Goal: Task Accomplishment & Management: Complete application form

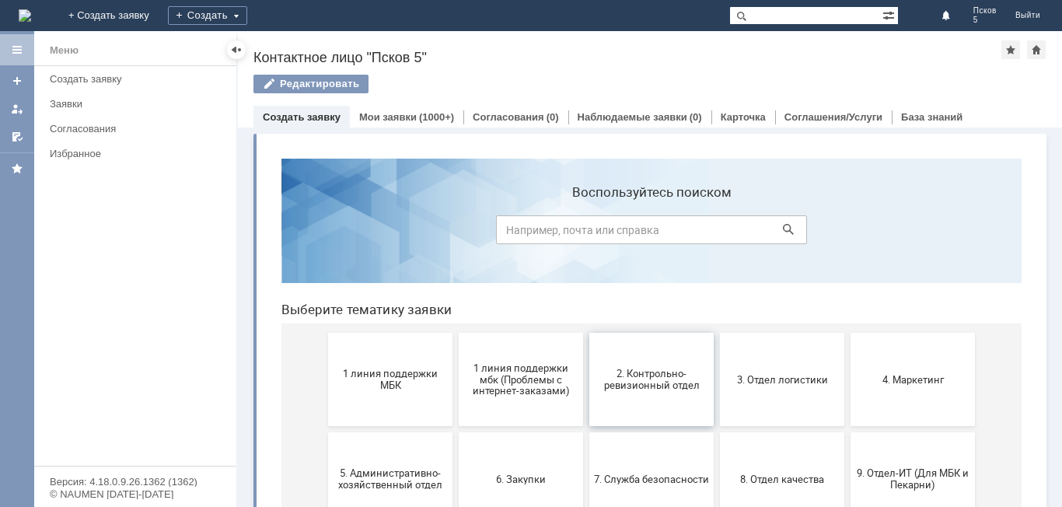
click at [672, 389] on span "2. Контрольно-ревизионный отдел" at bounding box center [651, 379] width 115 height 23
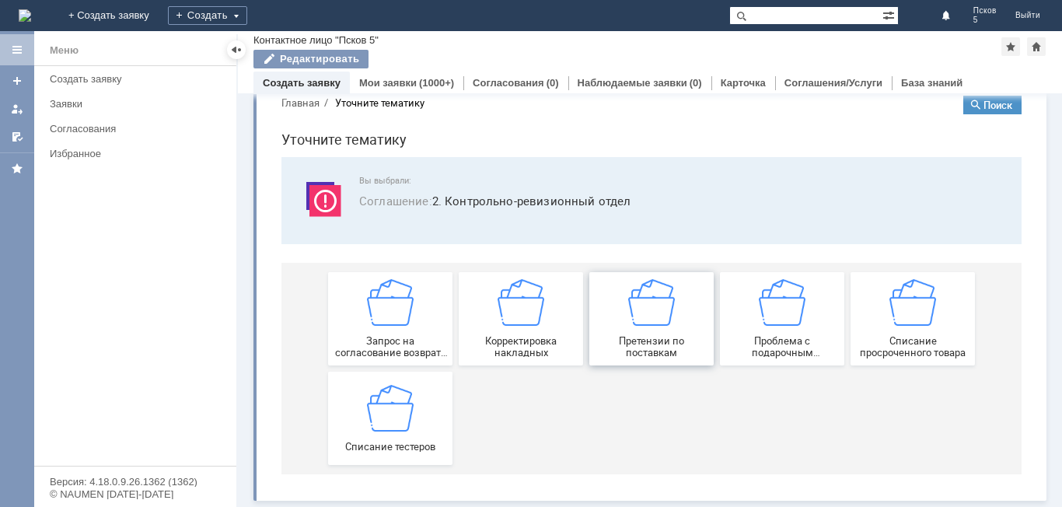
scroll to position [30, 0]
click at [415, 407] on div "Списание тестеров" at bounding box center [390, 418] width 115 height 68
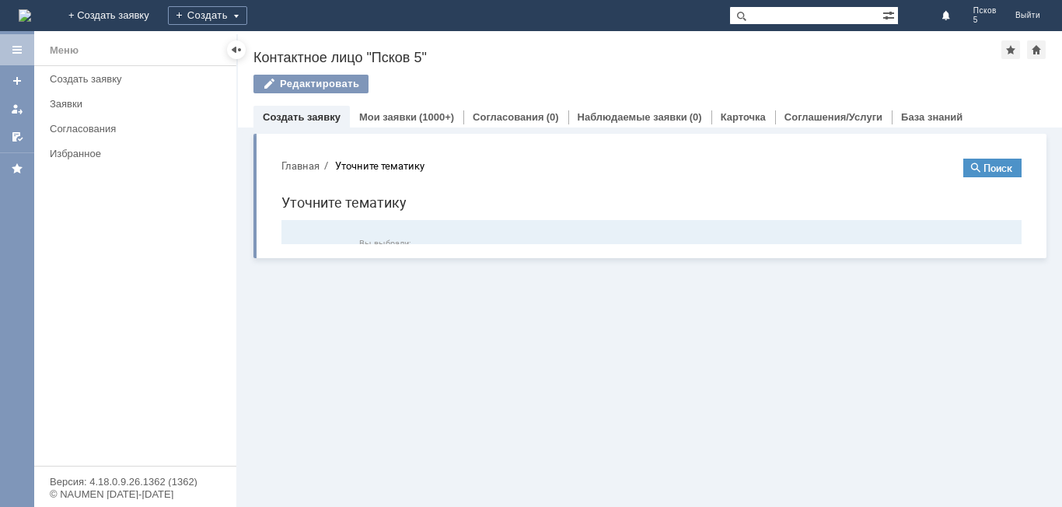
scroll to position [0, 0]
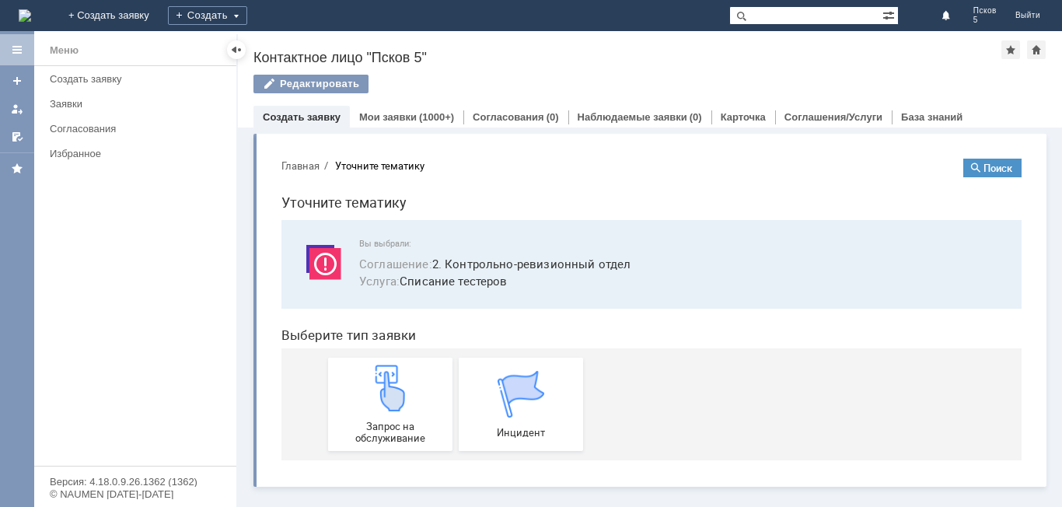
click at [280, 120] on link "Создать заявку" at bounding box center [302, 117] width 78 height 12
click at [333, 115] on link "Создать заявку" at bounding box center [302, 117] width 78 height 12
click at [412, 399] on img at bounding box center [390, 388] width 47 height 47
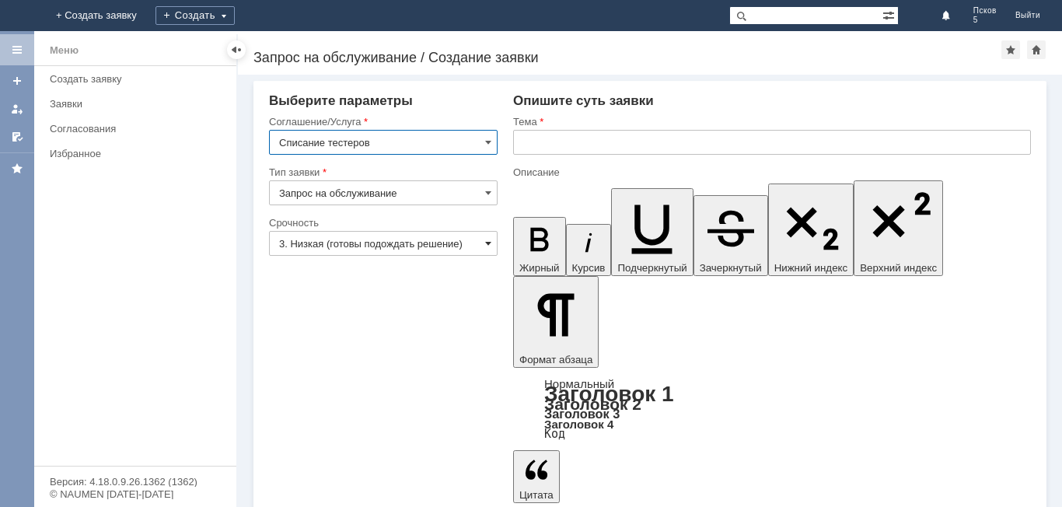
click at [487, 244] on span at bounding box center [488, 243] width 6 height 12
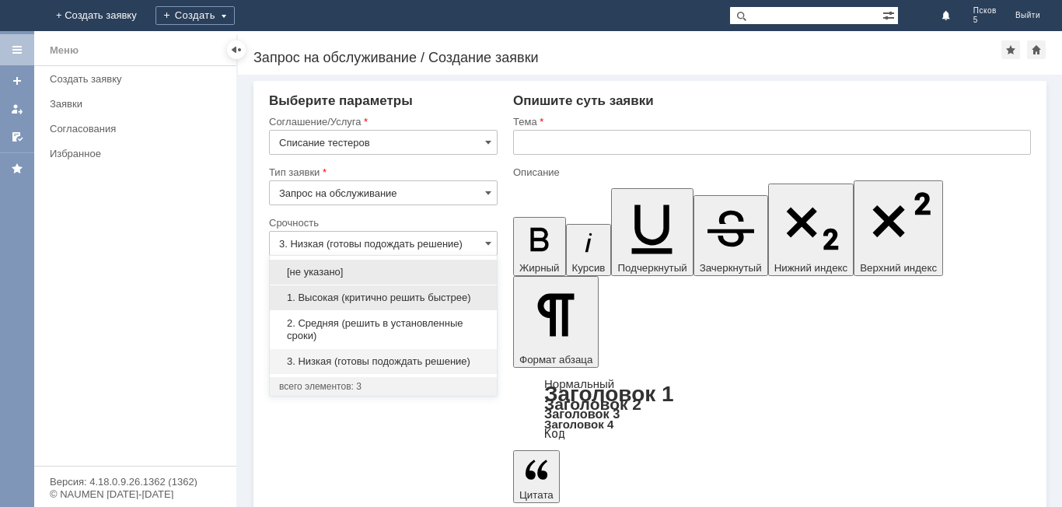
click at [389, 289] on div "1. Высокая (критично решить быстрее)" at bounding box center [383, 297] width 227 height 25
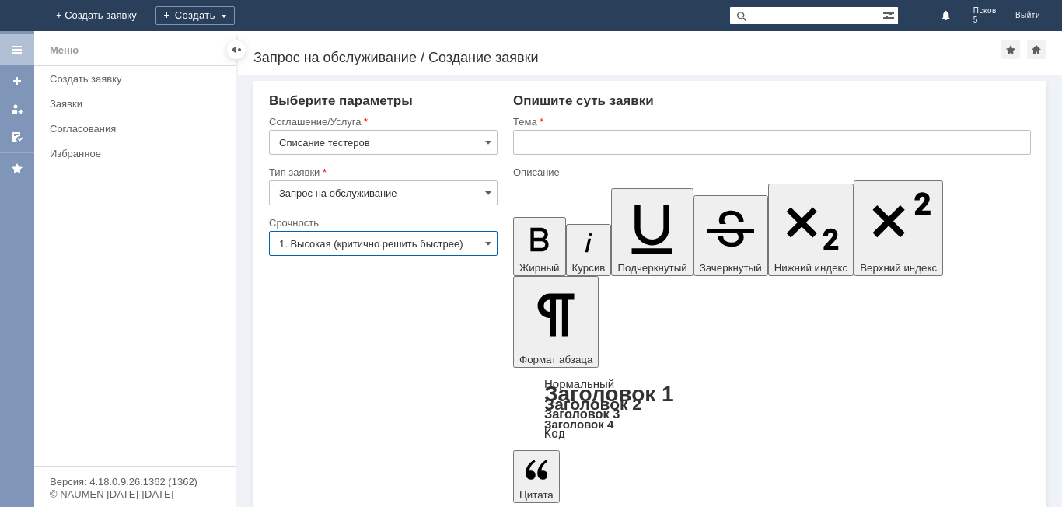
type input "1. Высокая (критично решить быстрее)"
click at [522, 145] on input "text" at bounding box center [772, 142] width 518 height 25
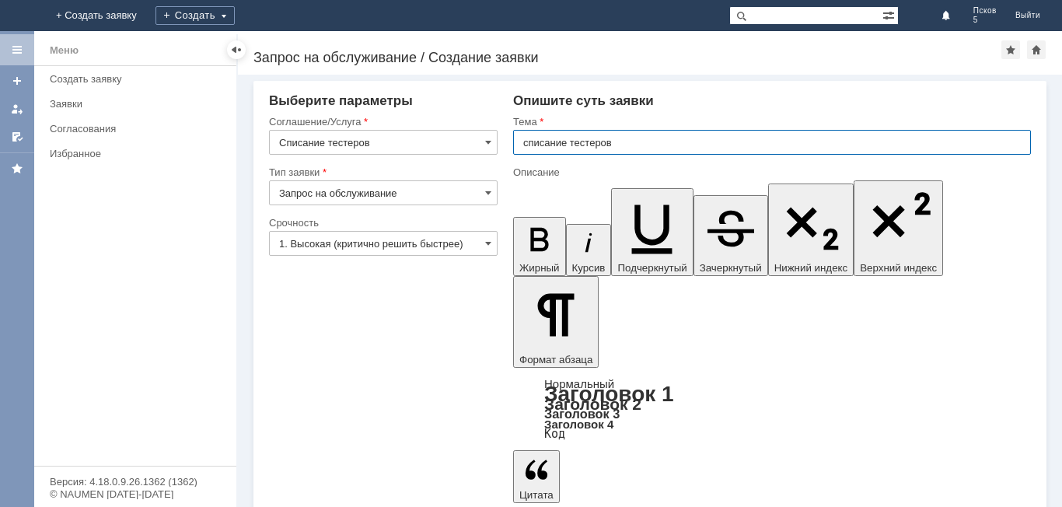
type input "списание тестеров"
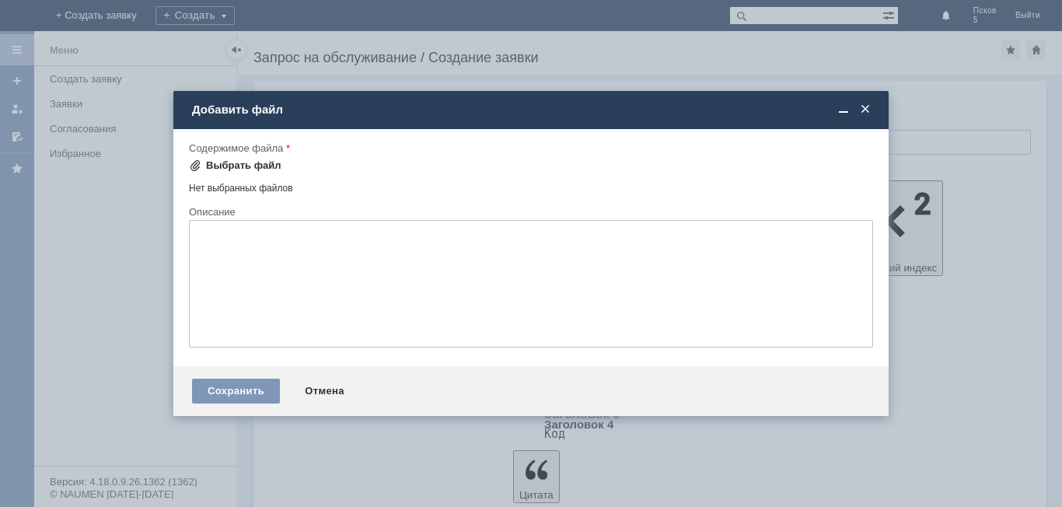
click at [269, 164] on div "Выбрать файл" at bounding box center [243, 165] width 75 height 12
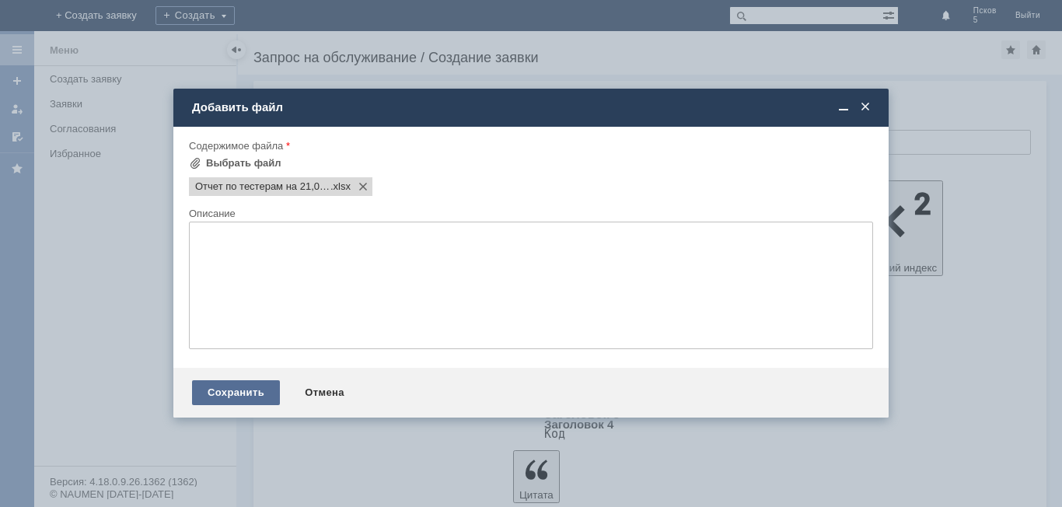
click at [243, 389] on div "Сохранить" at bounding box center [236, 392] width 88 height 25
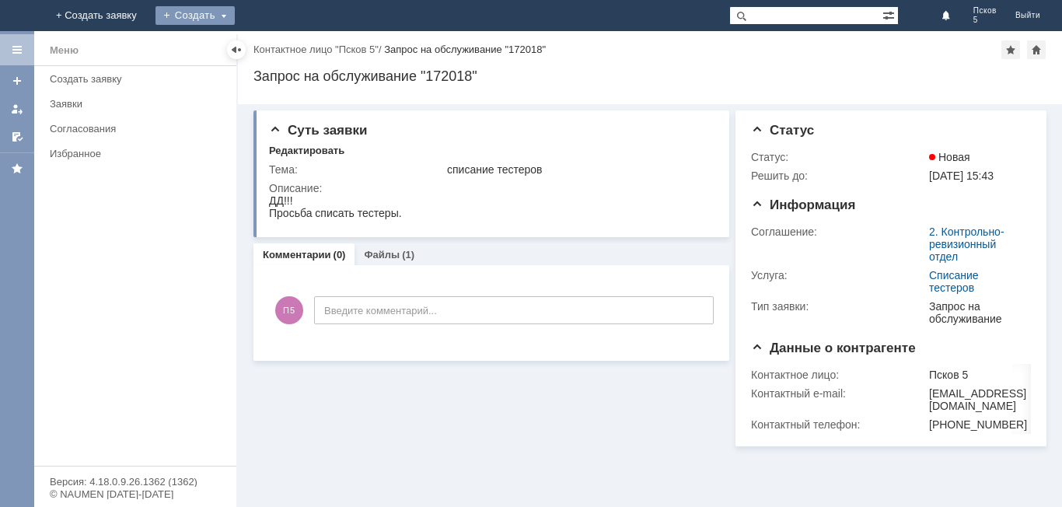
click at [235, 14] on div "Создать" at bounding box center [194, 15] width 79 height 19
click at [277, 49] on link "Заявка" at bounding box center [218, 46] width 118 height 19
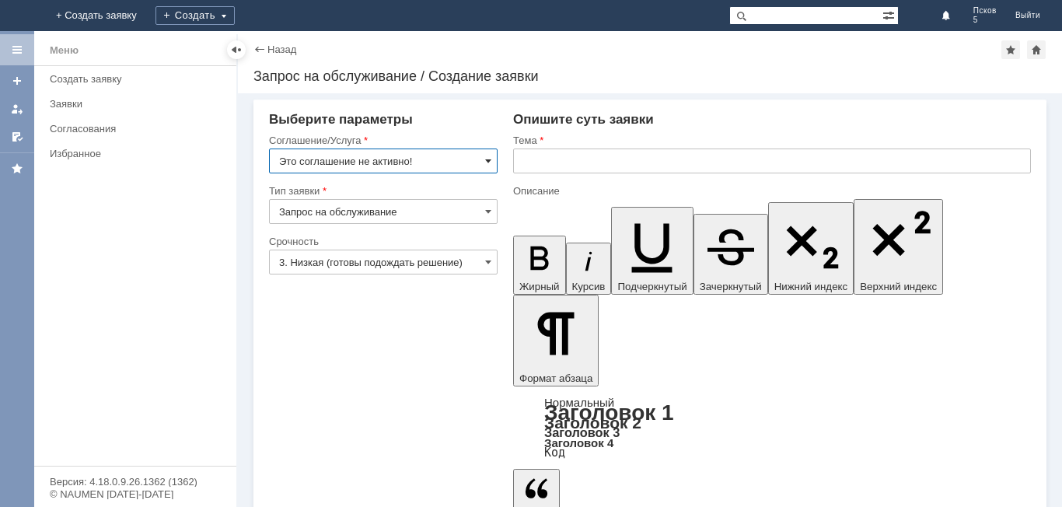
click at [485, 162] on span at bounding box center [488, 161] width 6 height 12
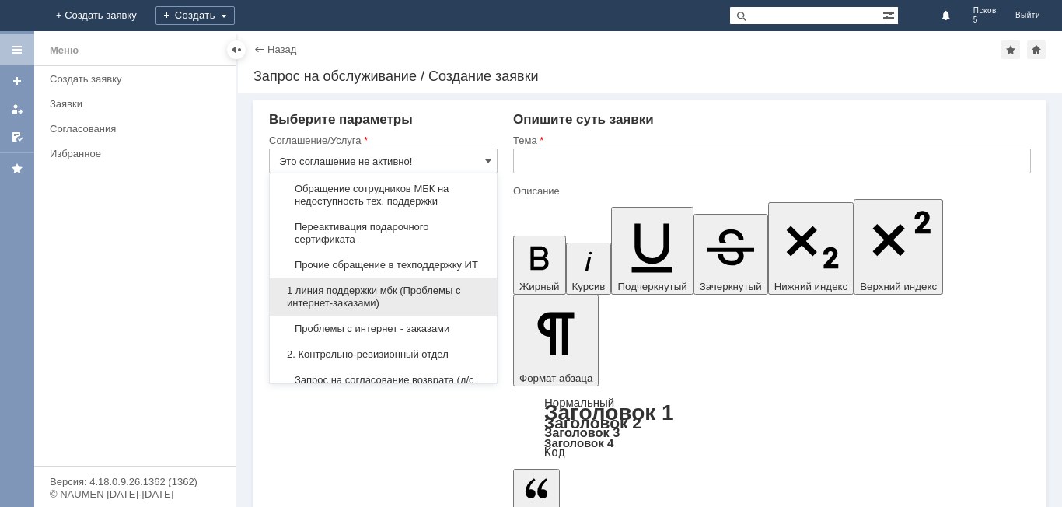
scroll to position [155, 0]
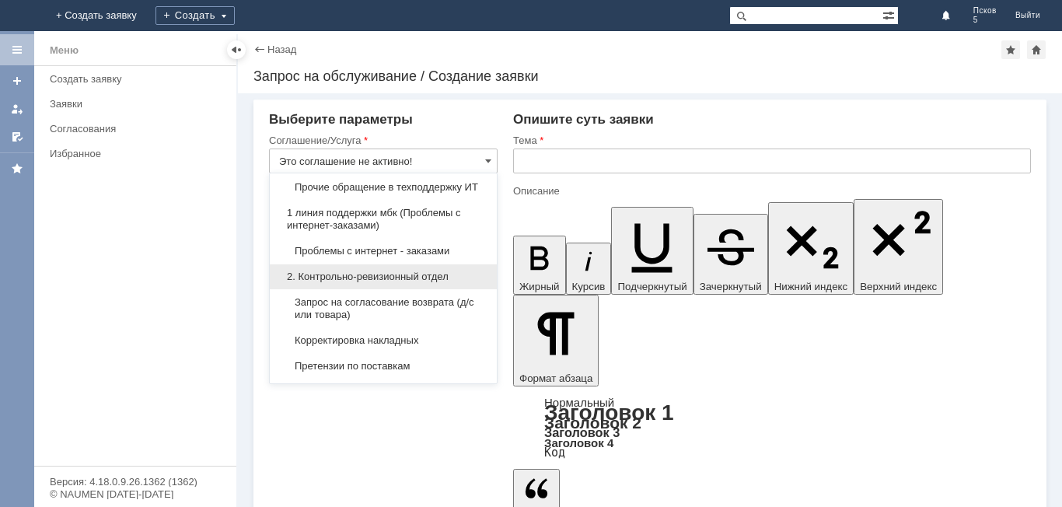
click at [432, 283] on span "2. Контрольно-ревизионный отдел" at bounding box center [383, 277] width 208 height 12
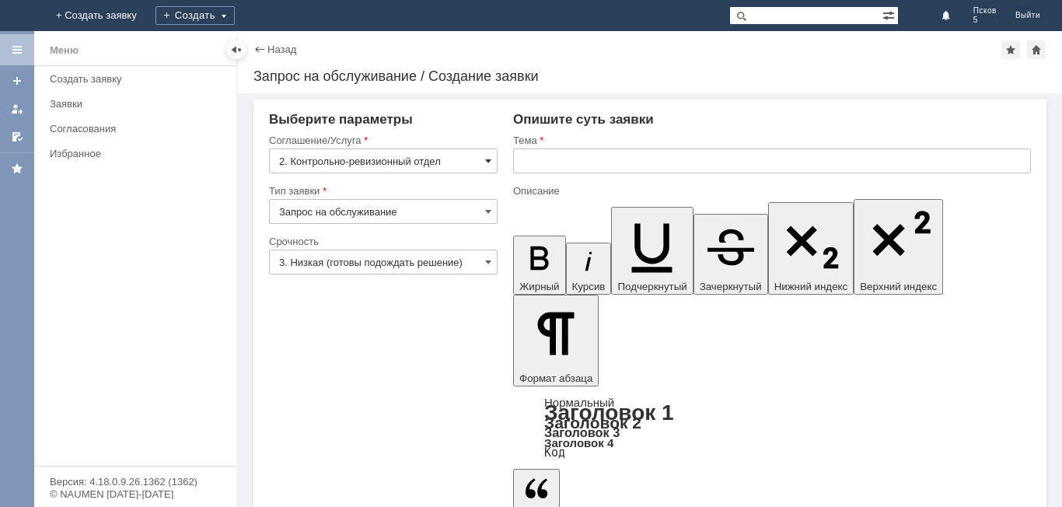
click at [486, 156] on span at bounding box center [488, 161] width 6 height 12
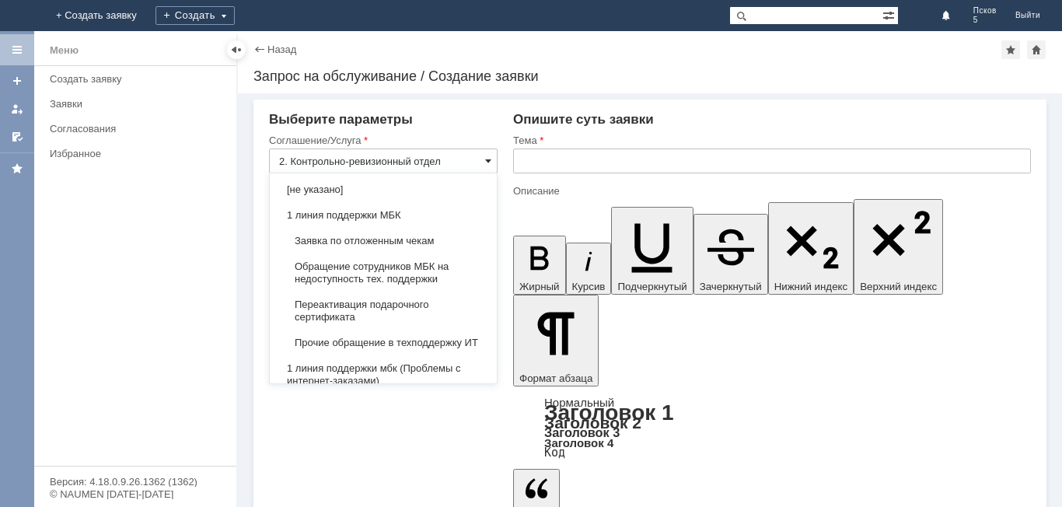
scroll to position [258, 0]
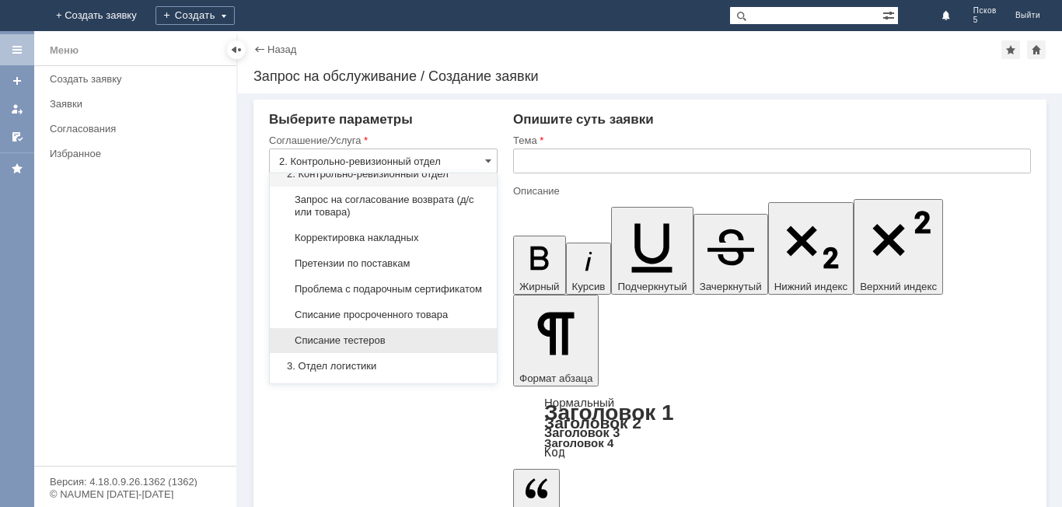
click at [388, 353] on div "Списание тестеров" at bounding box center [383, 340] width 227 height 25
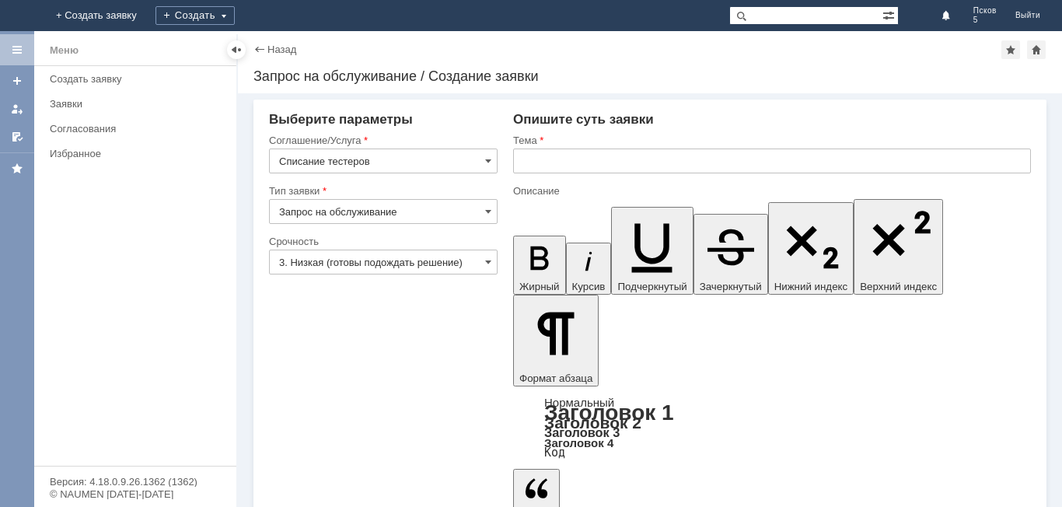
type input "Списание тестеров"
